Goal: Ask a question

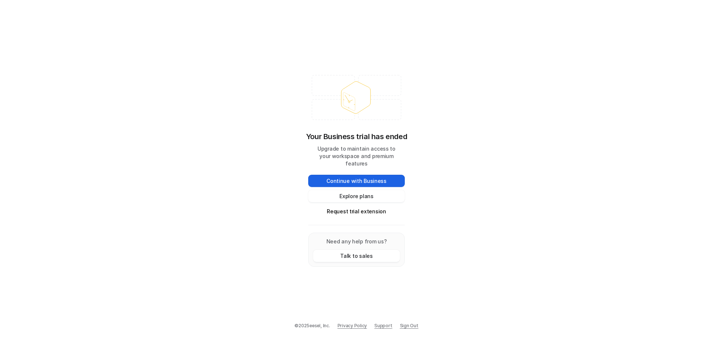
click at [354, 177] on button "Continue with Business" at bounding box center [356, 181] width 97 height 12
click at [357, 194] on button "Explore plans" at bounding box center [356, 196] width 97 height 12
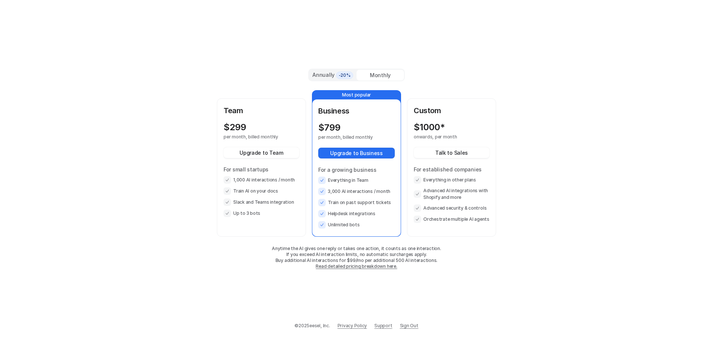
click at [382, 323] on span "Support" at bounding box center [383, 326] width 18 height 7
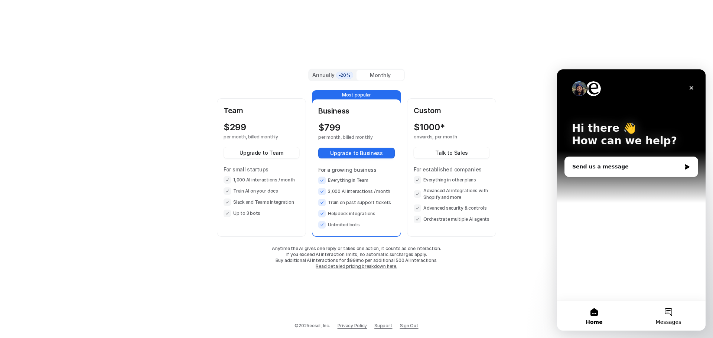
click at [674, 318] on button "Messages" at bounding box center [668, 316] width 74 height 30
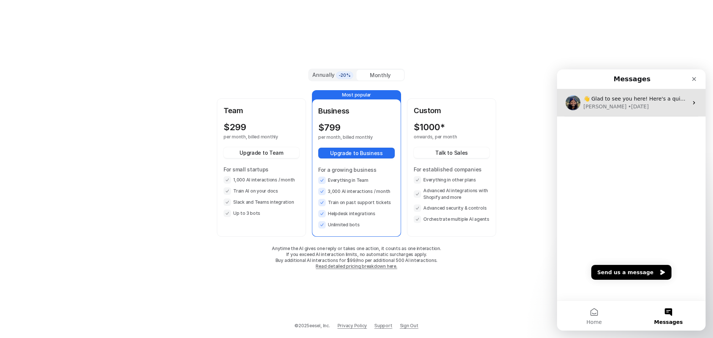
click at [636, 105] on div "[PERSON_NAME] • [DATE]" at bounding box center [635, 107] width 105 height 8
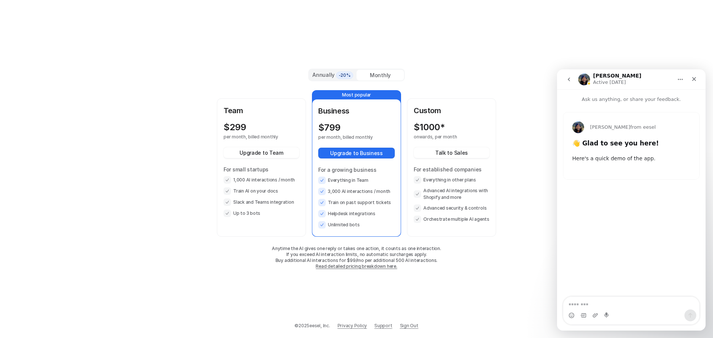
click at [569, 77] on icon "go back" at bounding box center [569, 79] width 6 height 6
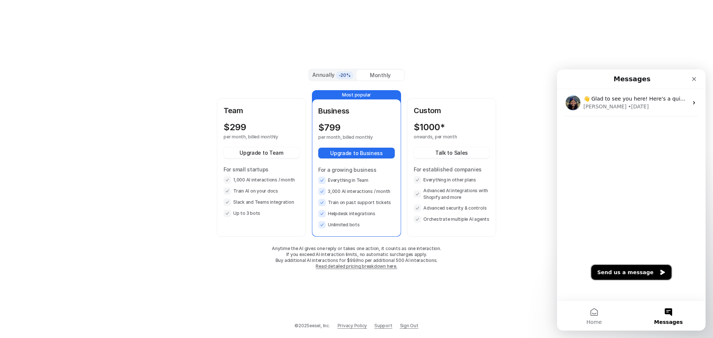
click at [635, 276] on button "Send us a message" at bounding box center [631, 272] width 80 height 15
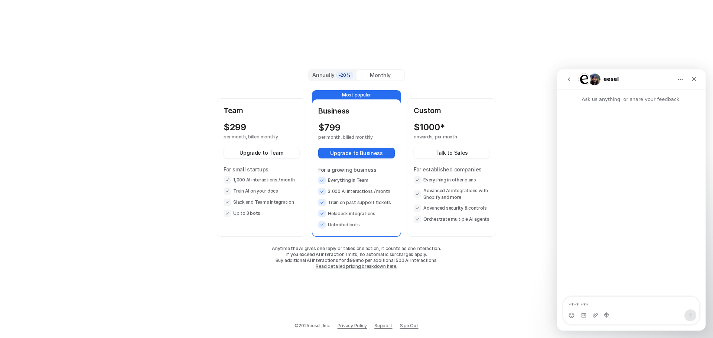
click at [631, 313] on div "Intercom messenger" at bounding box center [631, 316] width 136 height 12
click at [630, 305] on textarea "Message…" at bounding box center [631, 303] width 136 height 13
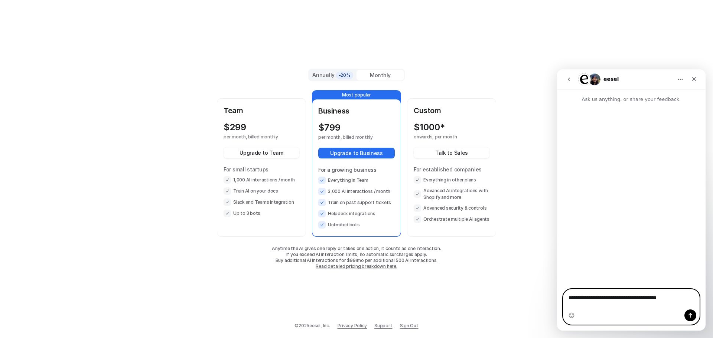
type textarea "**********"
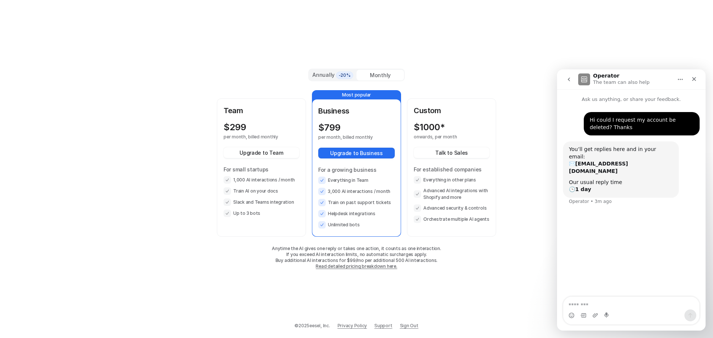
click at [131, 32] on div "Annually -20% Monthly Team $ 299 per month, billed monthly Upgrade to Team For …" at bounding box center [356, 169] width 713 height 338
